Goal: Use online tool/utility: Utilize a website feature to perform a specific function

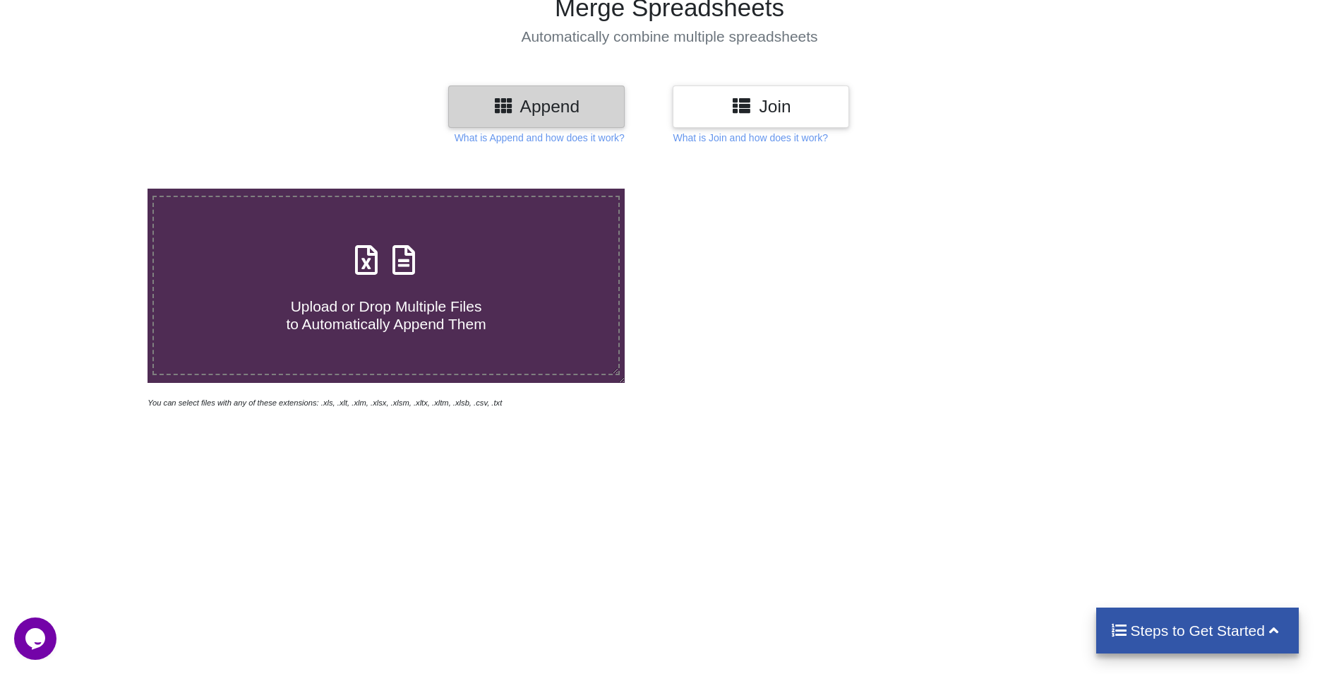
scroll to position [141, 0]
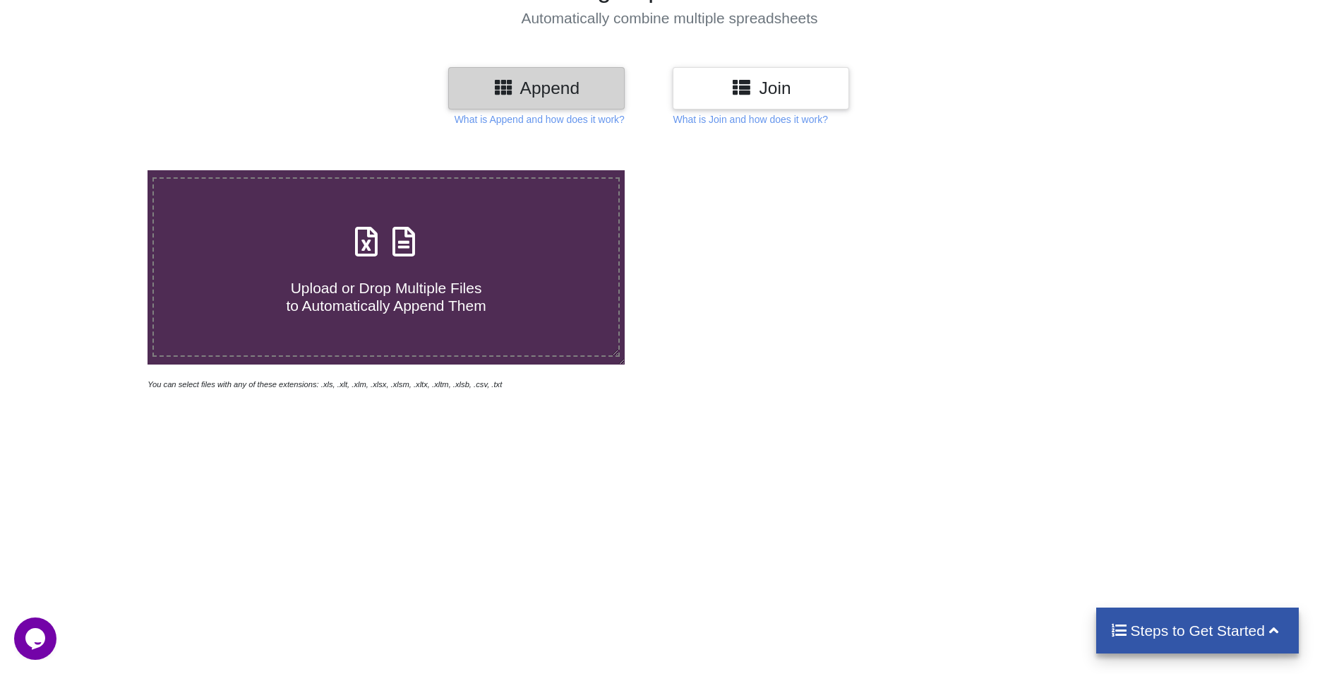
click at [516, 280] on h4 "Upload or Drop Multiple Files to Automatically Append Them" at bounding box center [386, 288] width 465 height 54
click at [96, 170] on input "Upload or Drop Multiple Files to Automatically Append Them" at bounding box center [96, 170] width 0 height 0
type input "C:\fakepath\adgaon excel sheet.xlsx"
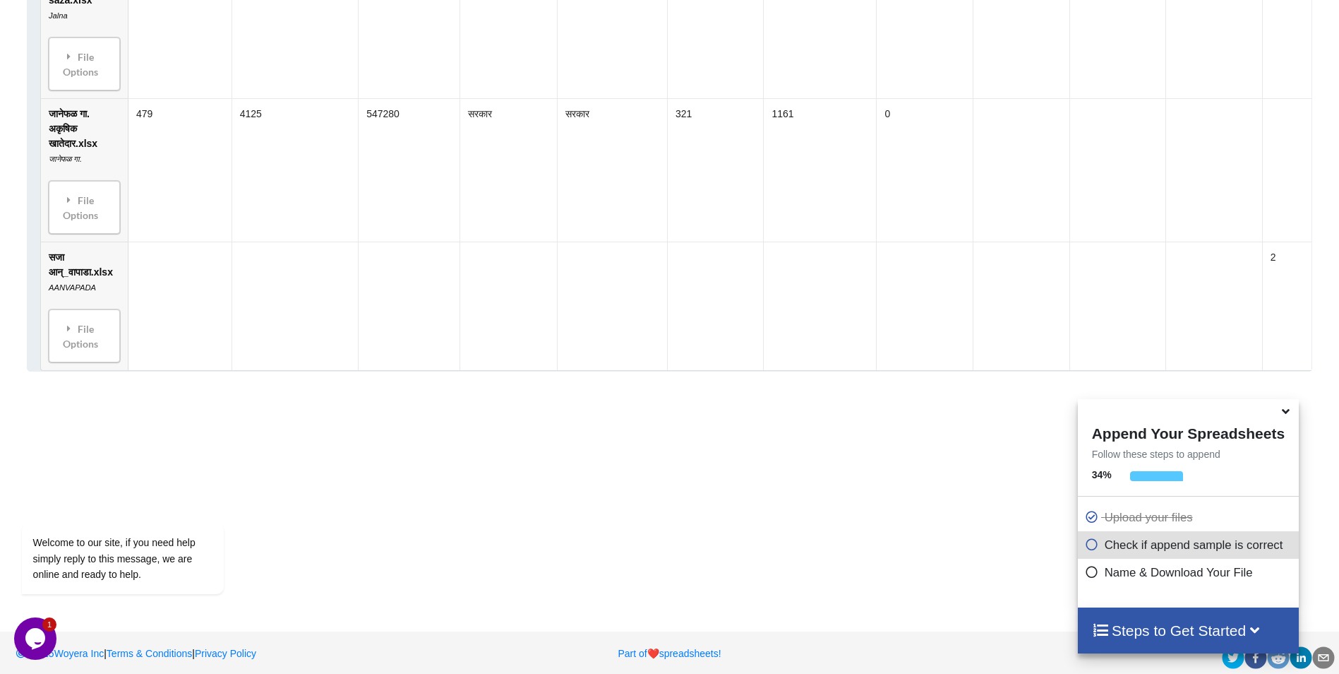
scroll to position [1508, 0]
click at [1288, 407] on icon at bounding box center [1286, 408] width 15 height 13
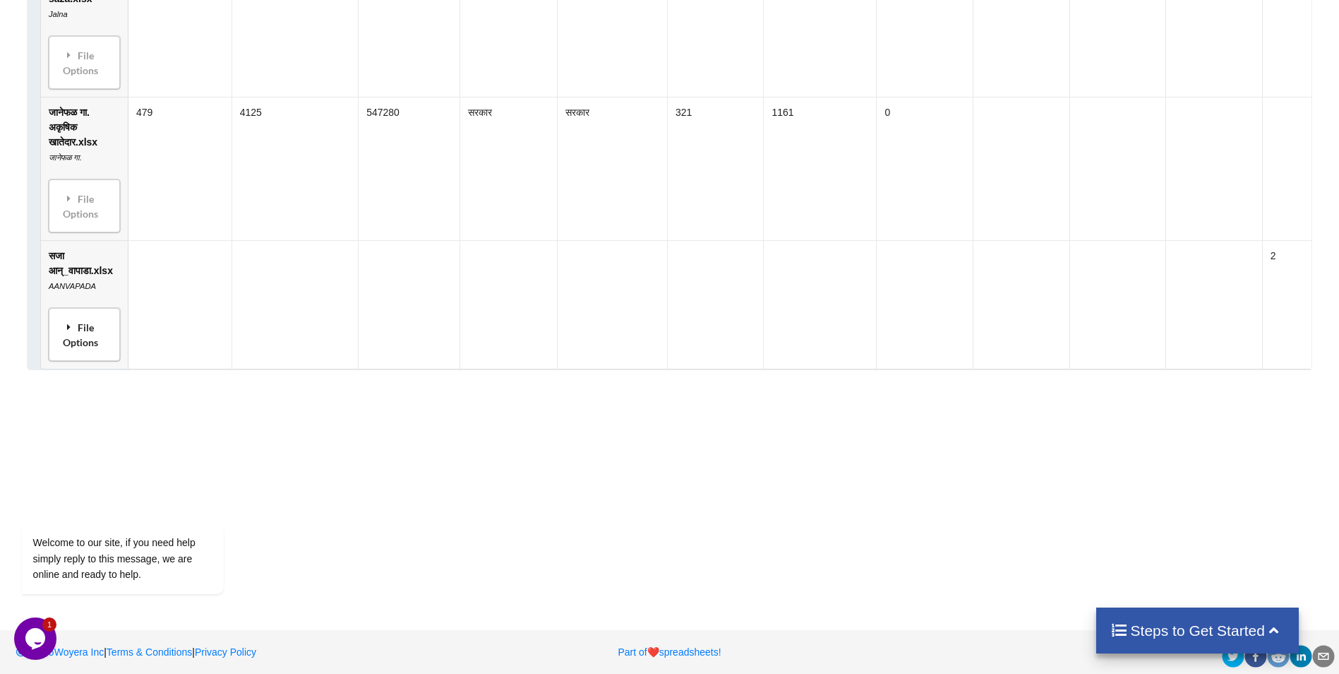
click at [100, 325] on div "File Options" at bounding box center [84, 334] width 63 height 44
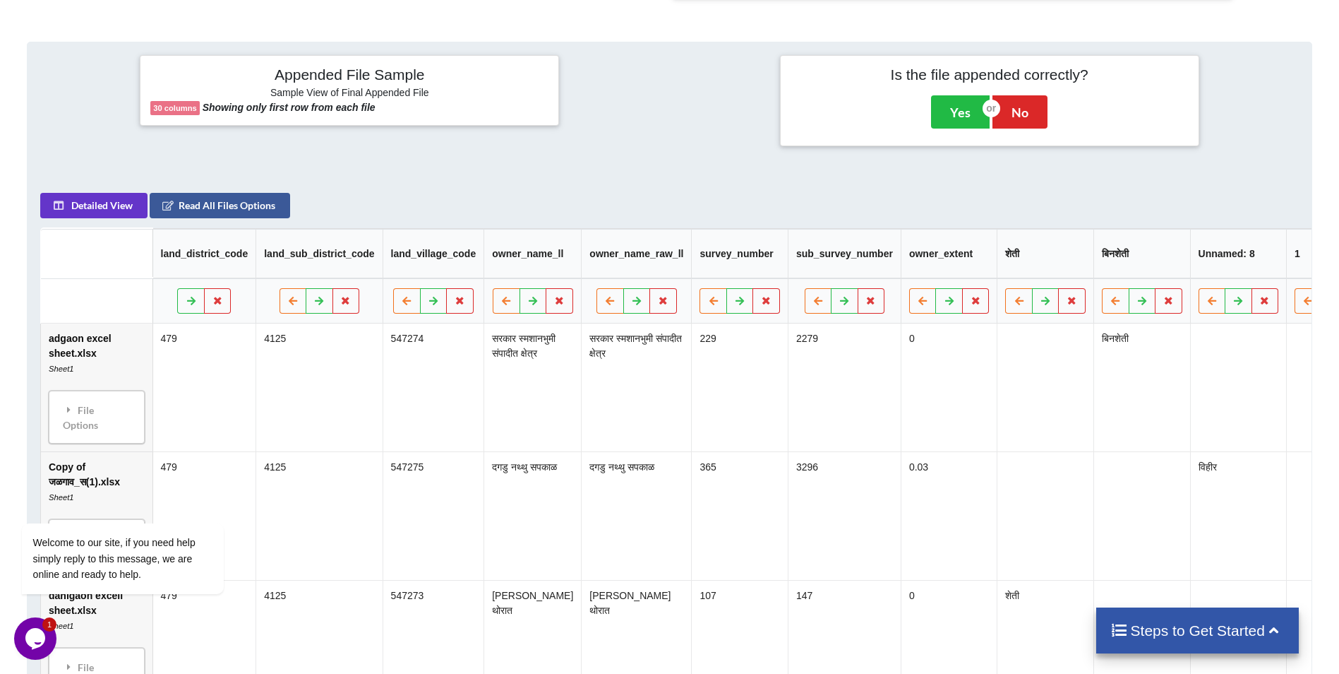
scroll to position [401, 0]
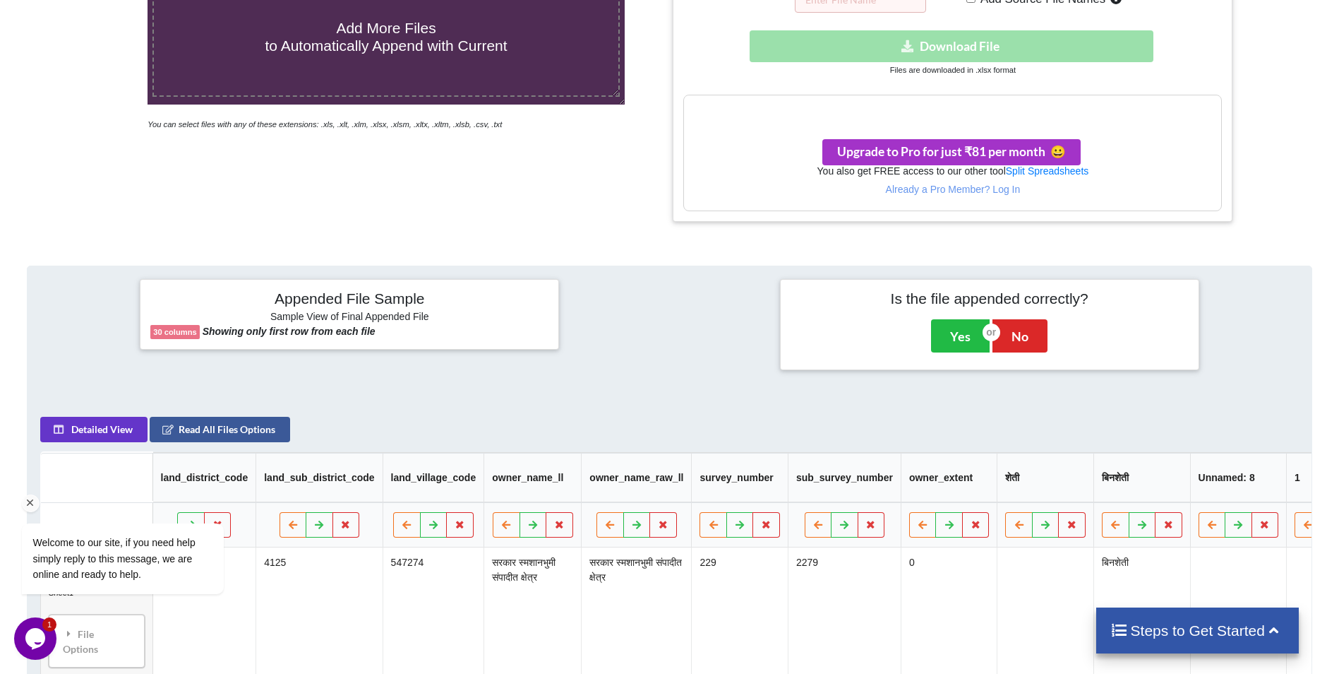
click at [115, 436] on div "Welcome to our site, if you need help simply reply to this message, we are onli…" at bounding box center [141, 500] width 254 height 215
click at [200, 430] on div "Welcome to our site, if you need help simply reply to this message, we are onli…" at bounding box center [141, 500] width 254 height 215
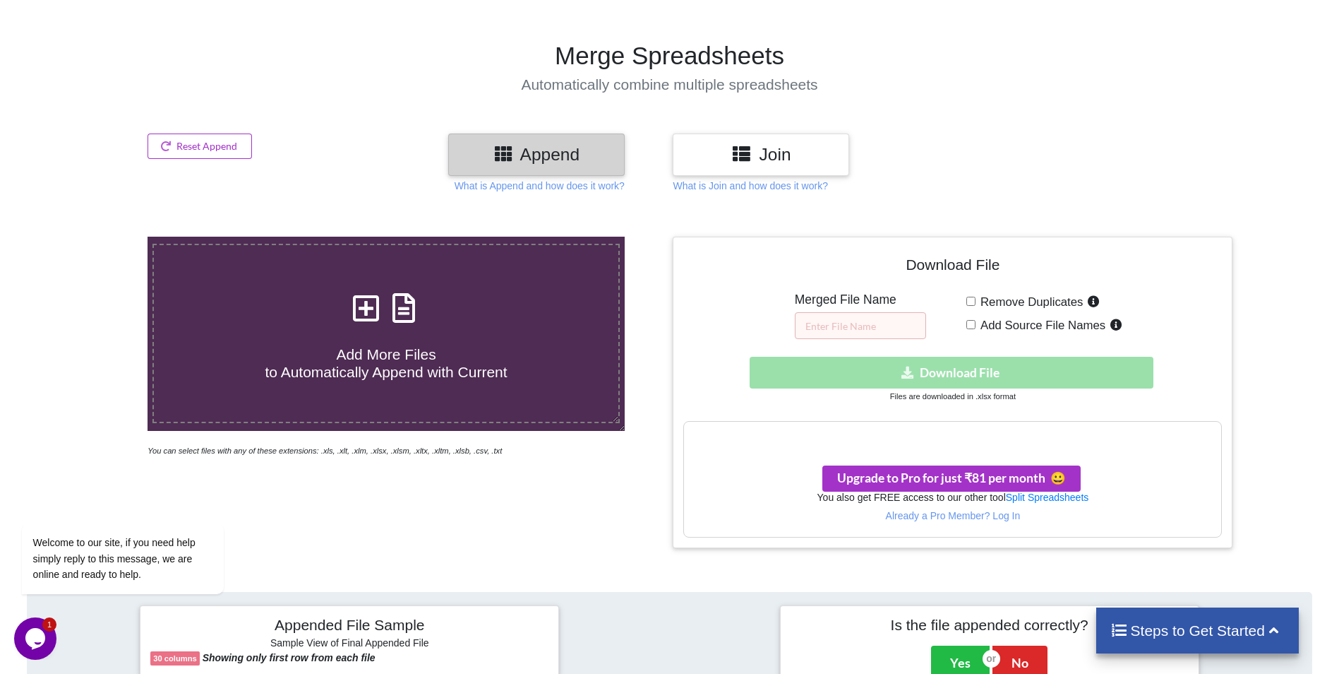
scroll to position [48, 0]
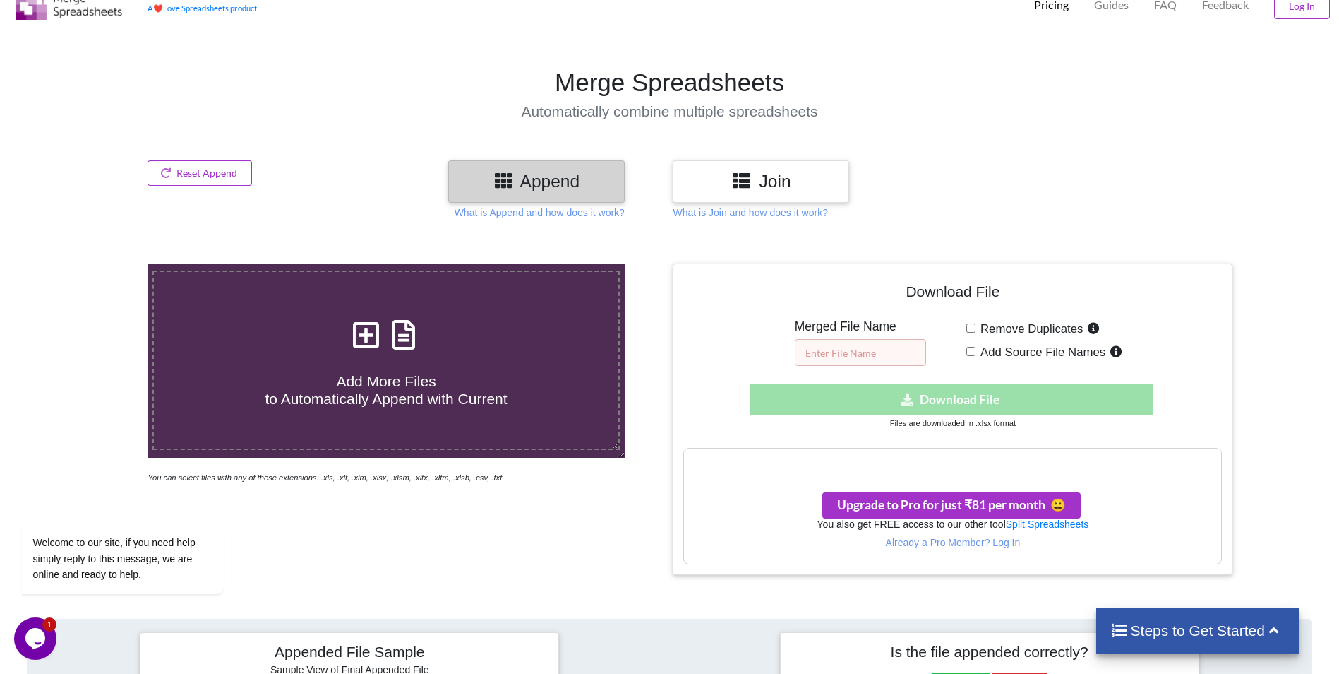
click at [813, 359] on input "text" at bounding box center [860, 352] width 131 height 27
click at [841, 347] on input "text" at bounding box center [860, 352] width 131 height 27
type input "jalna"
click at [967, 373] on div "Download File Merged File Name jalna Remove Duplicates Add Source File Names Do…" at bounding box center [952, 419] width 539 height 290
click at [962, 401] on div "Download hidden Download File" at bounding box center [952, 399] width 539 height 32
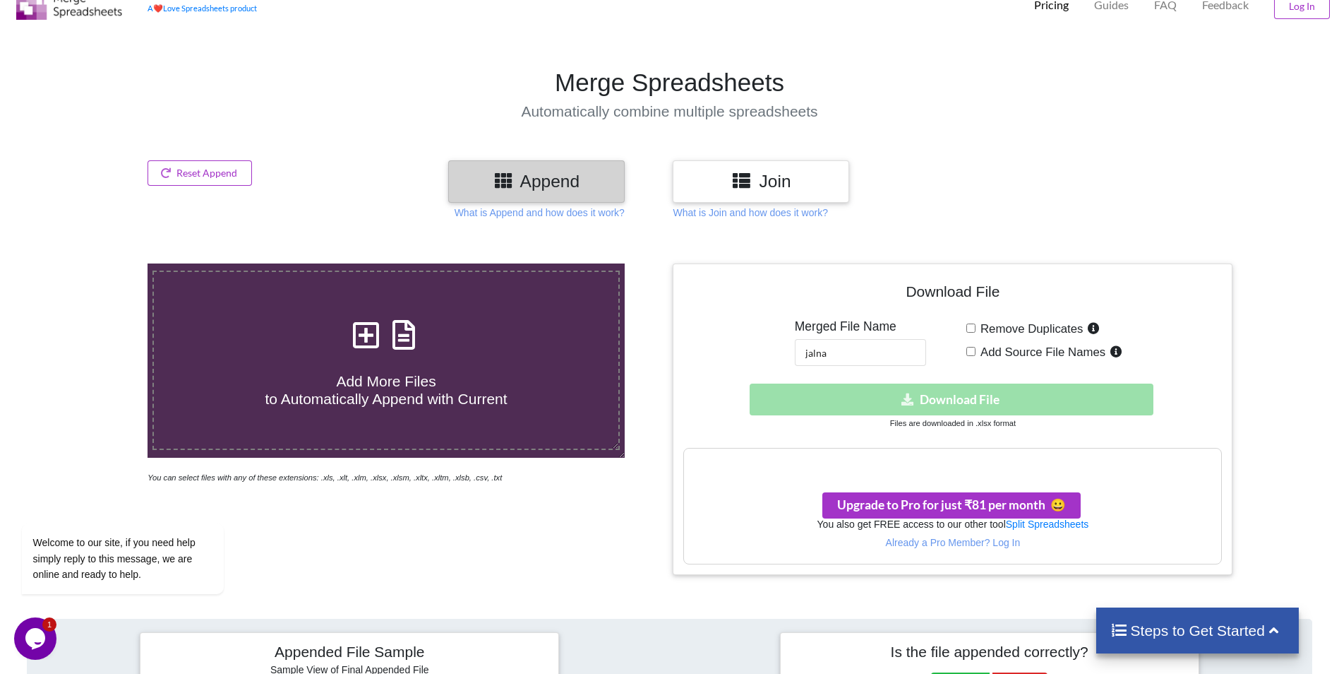
click at [963, 401] on div "Download hidden Download File" at bounding box center [952, 399] width 539 height 32
drag, startPoint x: 963, startPoint y: 401, endPoint x: 960, endPoint y: 424, distance: 23.5
click at [960, 424] on small "Files are downloaded in .xlsx format" at bounding box center [953, 423] width 126 height 8
